Goal: Find specific page/section: Find specific page/section

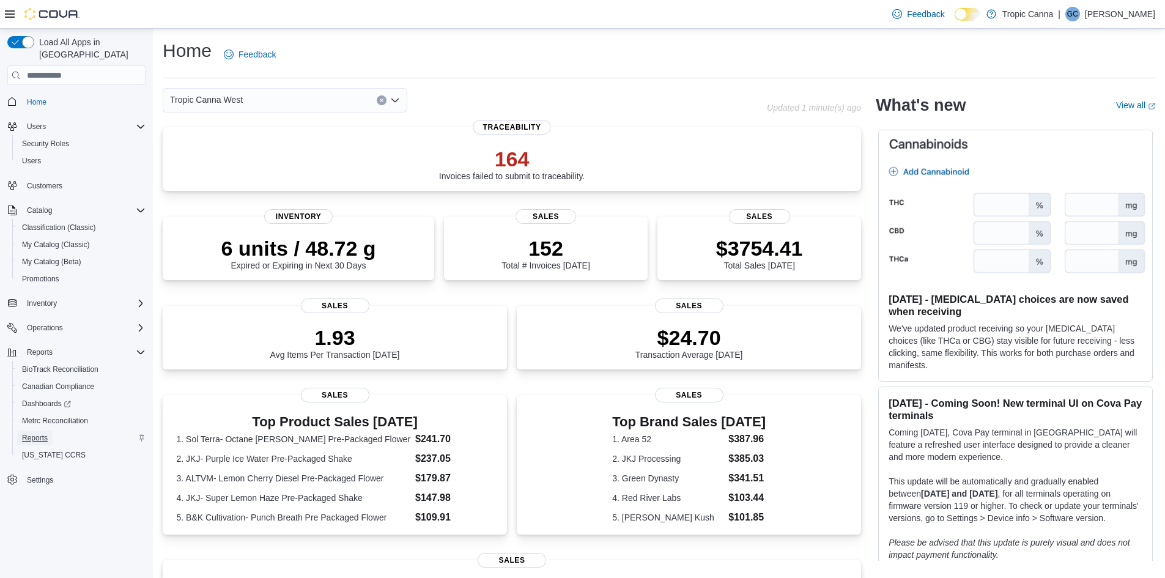
click at [31, 433] on span "Reports" at bounding box center [35, 438] width 26 height 10
